Goal: Information Seeking & Learning: Learn about a topic

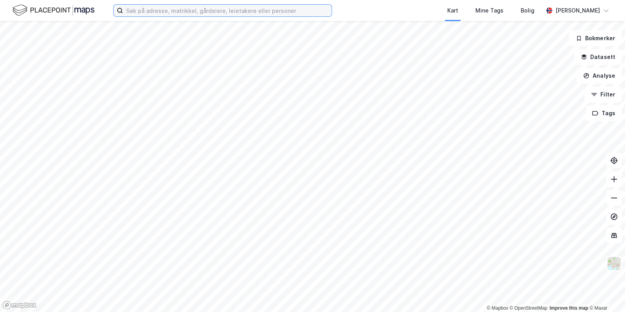
click at [195, 11] on input at bounding box center [227, 11] width 209 height 12
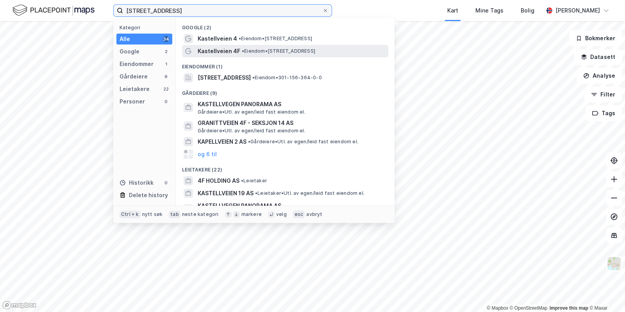
type input "[STREET_ADDRESS]"
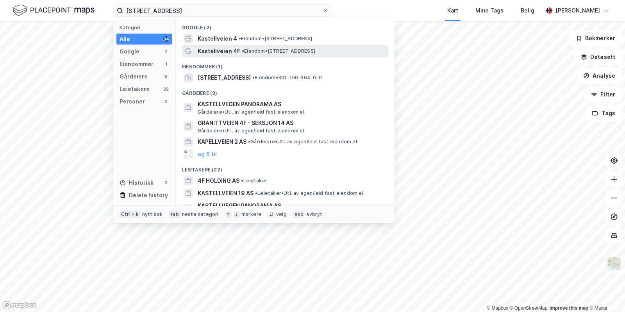
click at [213, 50] on span "Kastellveien 4F" at bounding box center [219, 50] width 43 height 9
